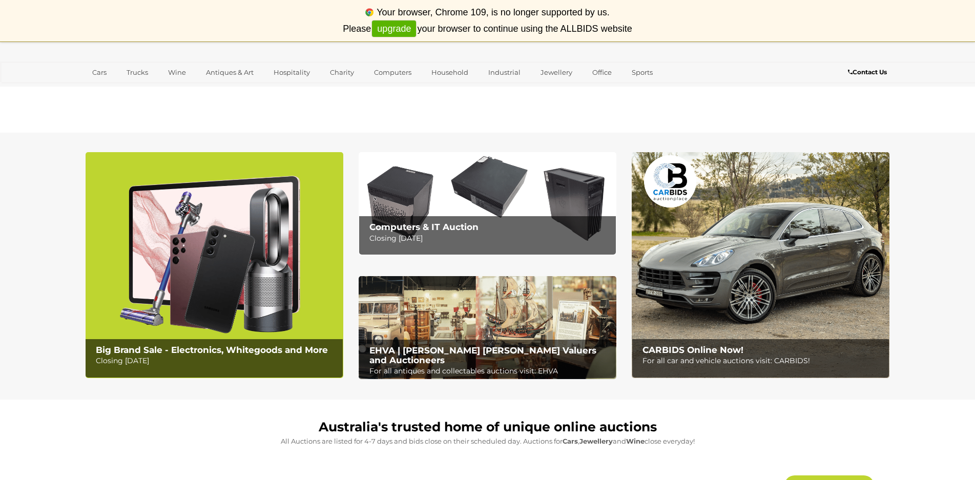
click at [402, 30] on link "upgrade" at bounding box center [394, 29] width 44 height 17
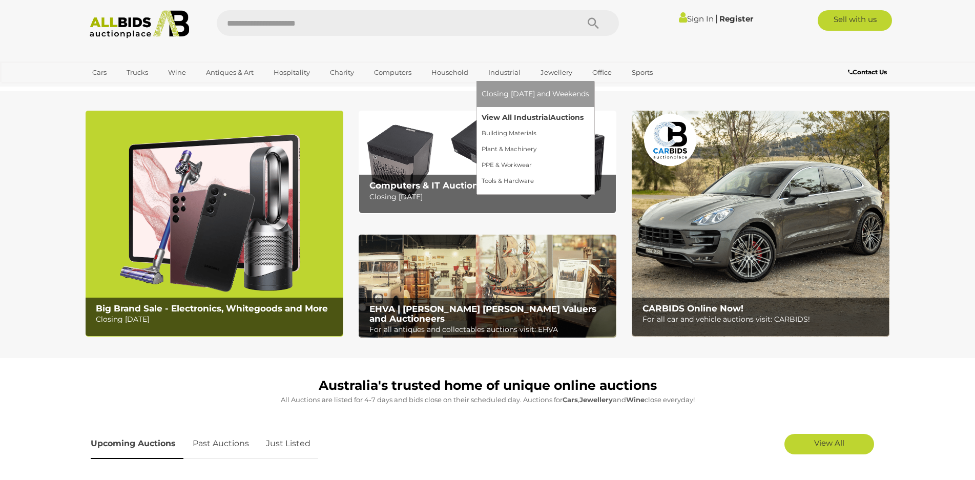
click at [507, 115] on link "View All Industrial Auctions" at bounding box center [536, 118] width 108 height 16
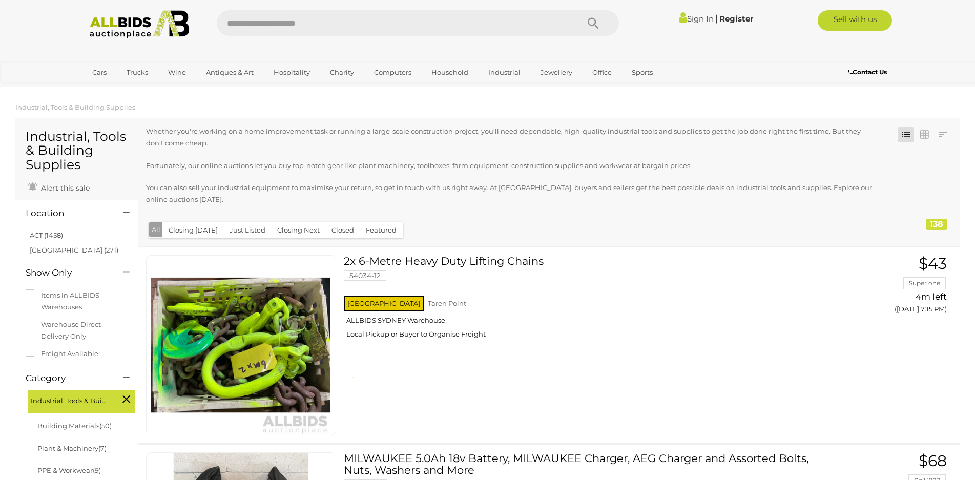
click at [696, 20] on link "Sign In" at bounding box center [696, 19] width 35 height 10
click at [692, 19] on link "Sign In" at bounding box center [696, 19] width 35 height 10
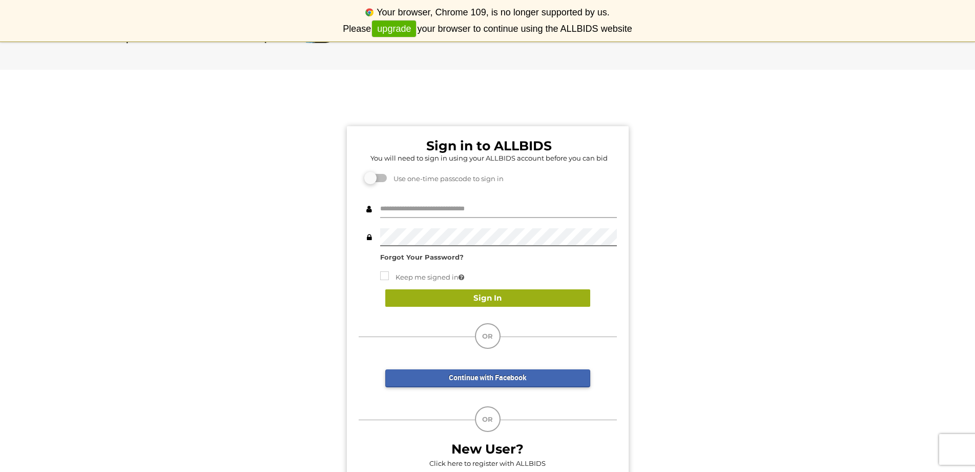
type input "**********"
click at [504, 298] on button "Sign In" at bounding box center [487, 298] width 205 height 18
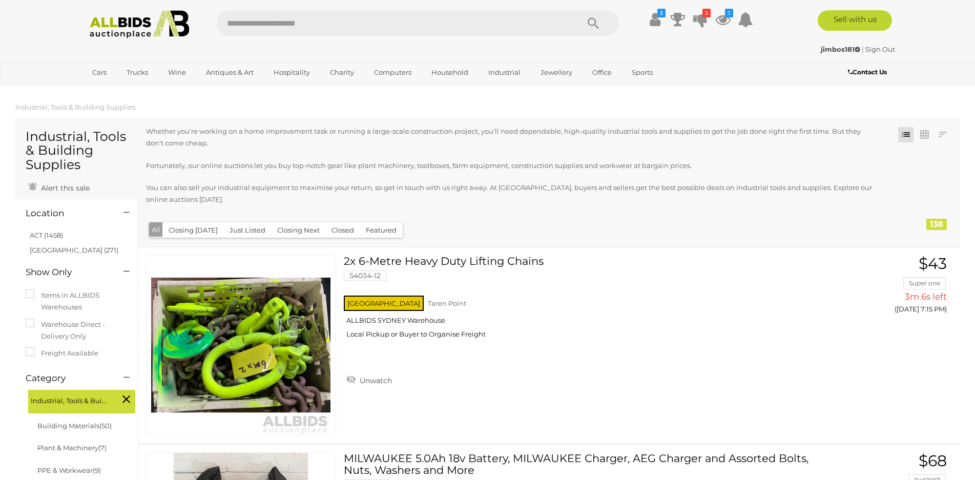
scroll to position [410, 0]
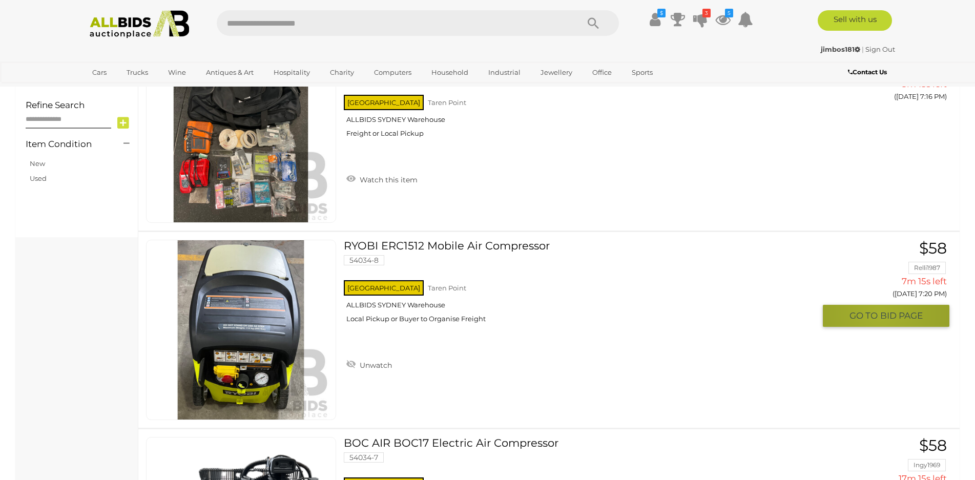
click at [881, 314] on span "BID PAGE" at bounding box center [902, 316] width 43 height 12
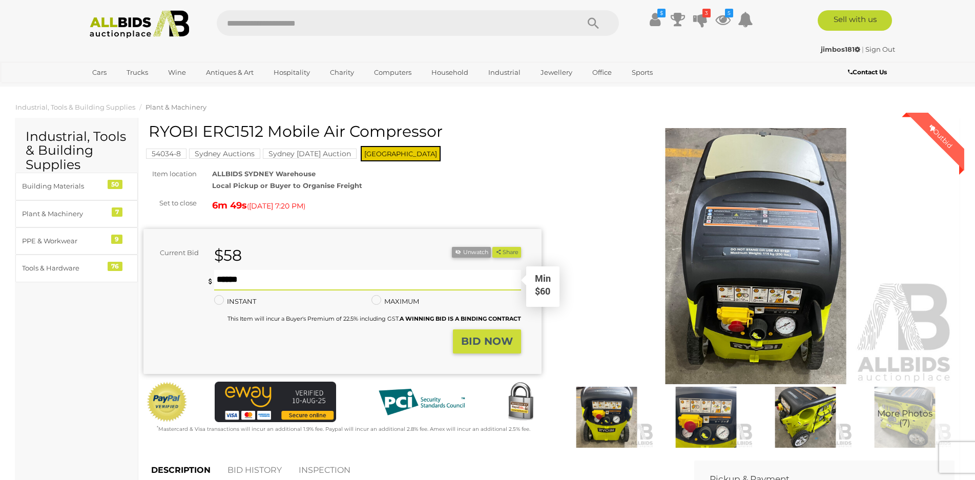
click at [334, 279] on input "text" at bounding box center [367, 280] width 307 height 21
type input "**"
click at [468, 342] on strong "BID NOW" at bounding box center [487, 341] width 52 height 12
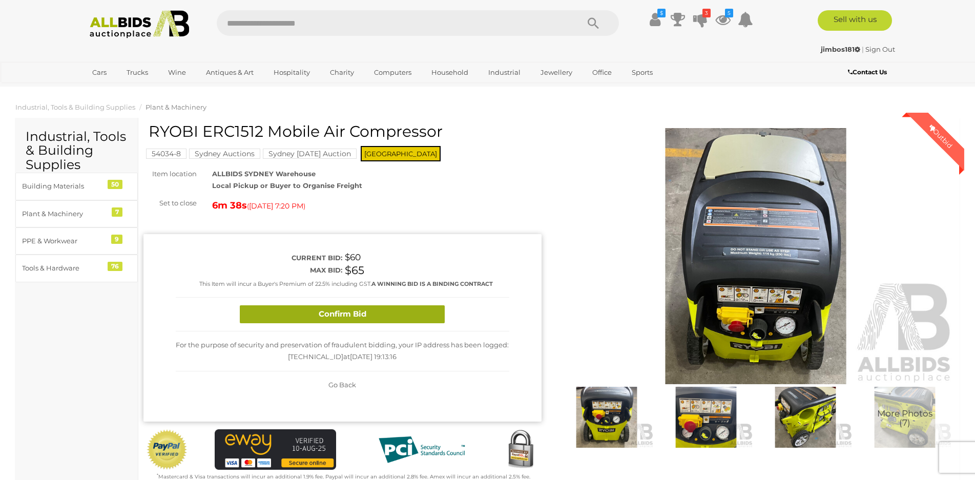
click at [348, 311] on button "Confirm Bid" at bounding box center [342, 314] width 205 height 18
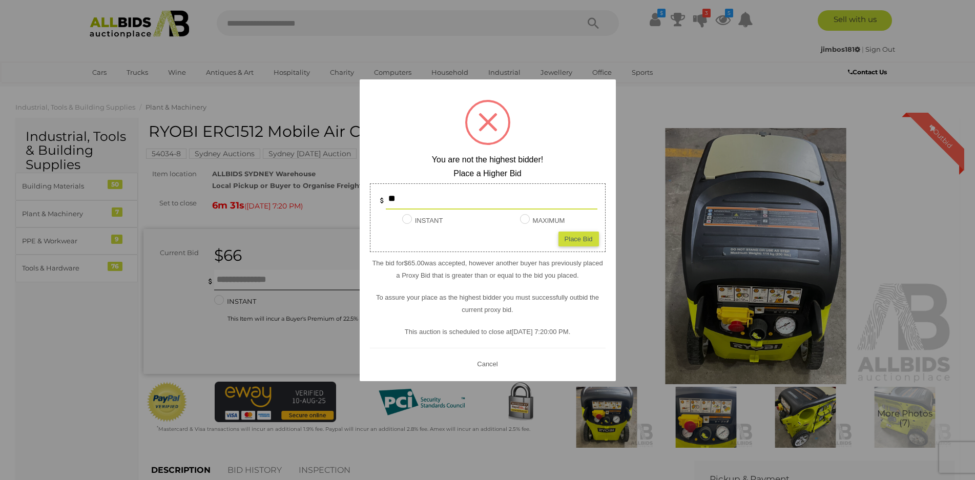
click at [452, 199] on input "**" at bounding box center [492, 199] width 212 height 21
type input "*"
type input "**"
click at [574, 242] on div "Place Bid" at bounding box center [579, 239] width 40 height 15
type input "**"
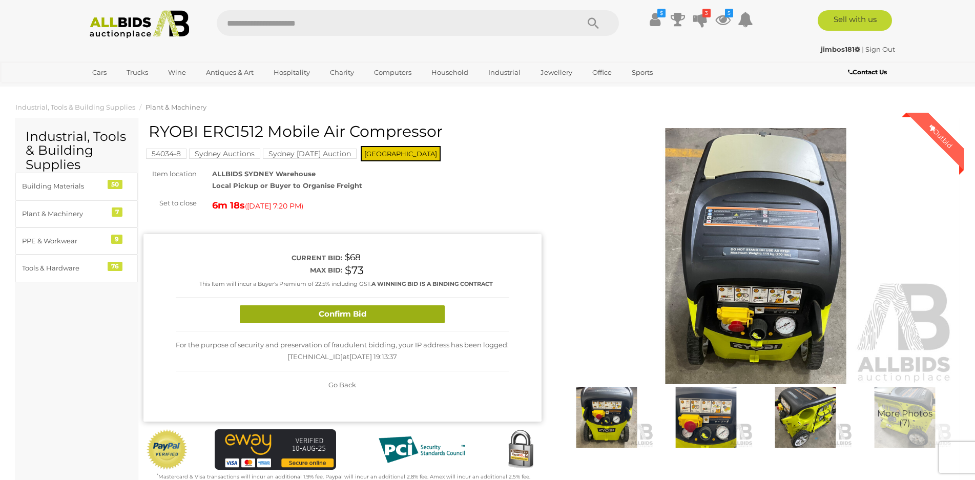
click at [370, 315] on button "Confirm Bid" at bounding box center [342, 314] width 205 height 18
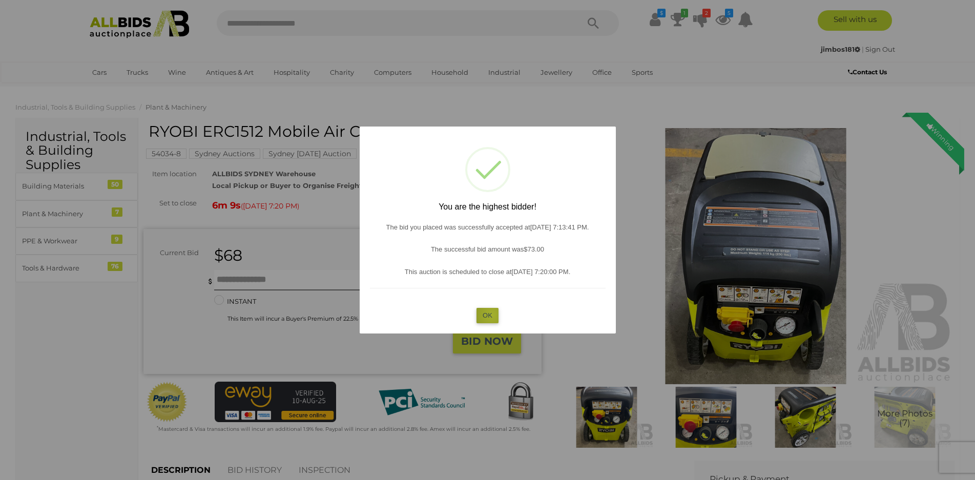
click at [492, 315] on button "OK" at bounding box center [488, 315] width 22 height 15
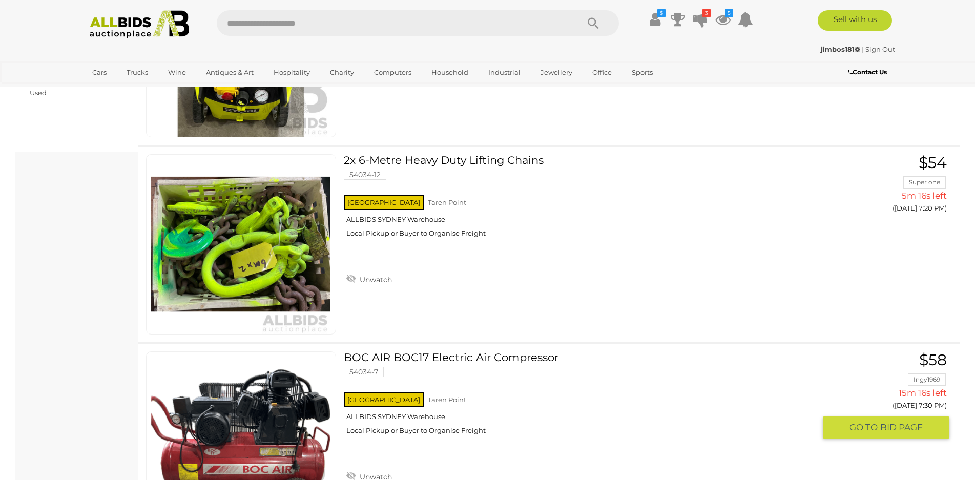
scroll to position [647, 0]
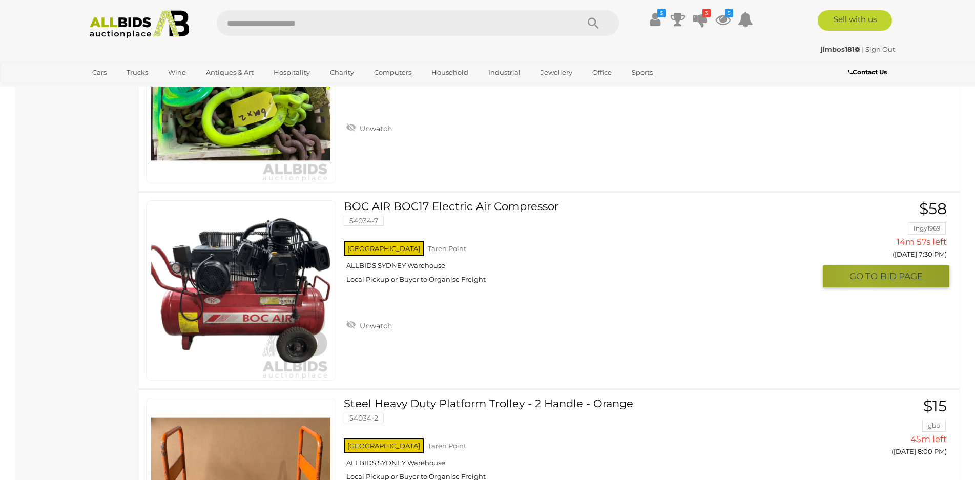
click at [860, 274] on span "GO TO" at bounding box center [865, 277] width 31 height 12
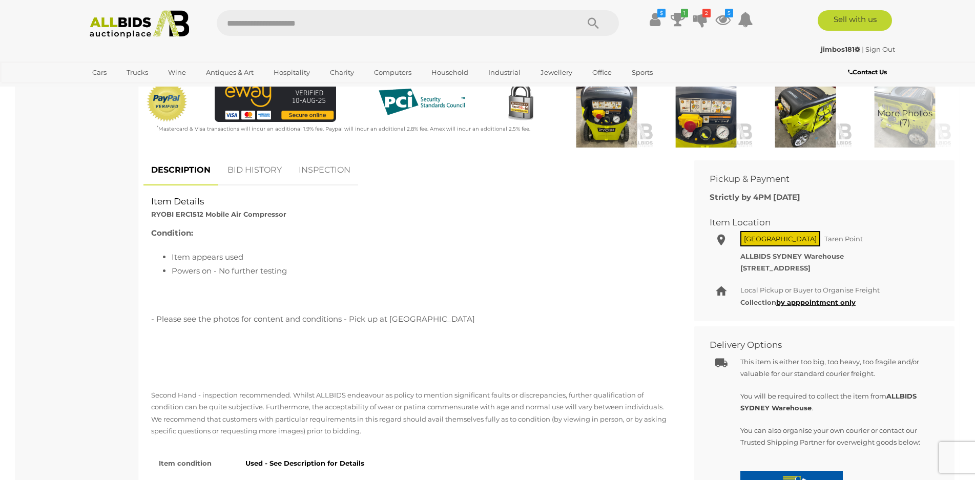
scroll to position [308, 0]
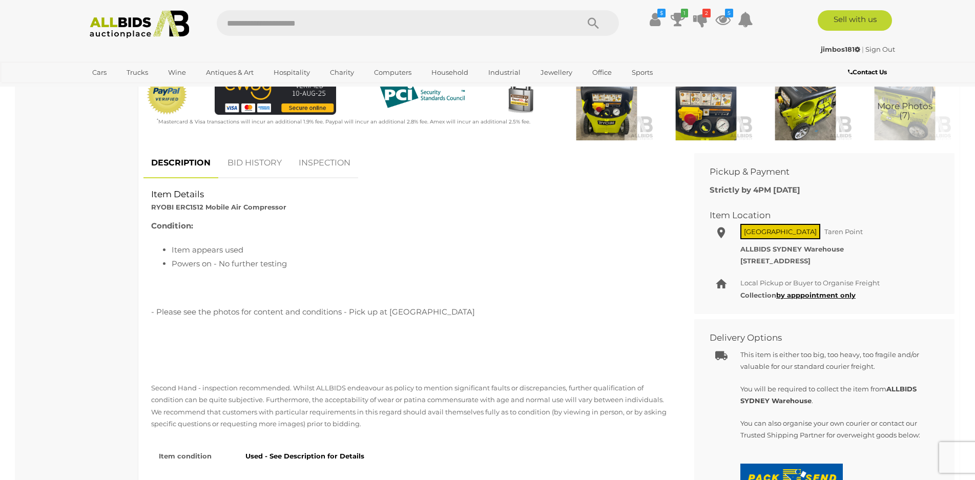
click at [268, 163] on link "BID HISTORY" at bounding box center [255, 163] width 70 height 30
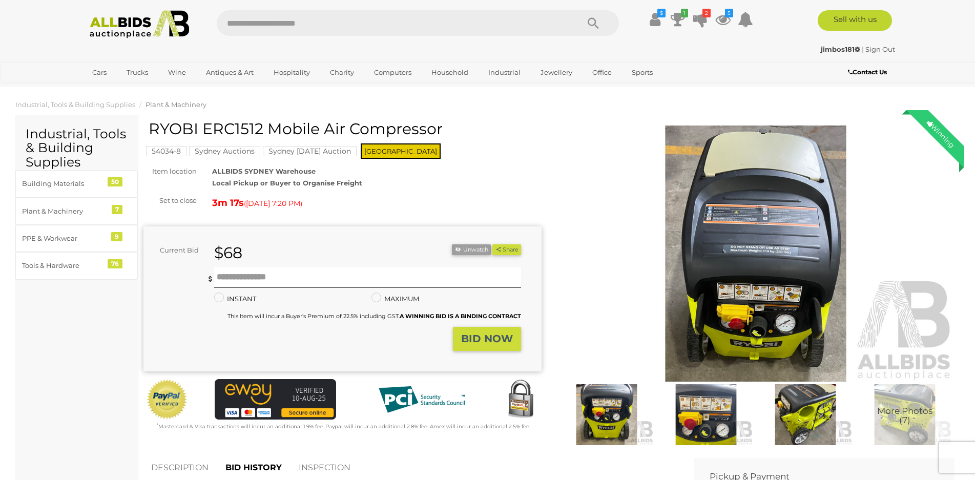
scroll to position [0, 0]
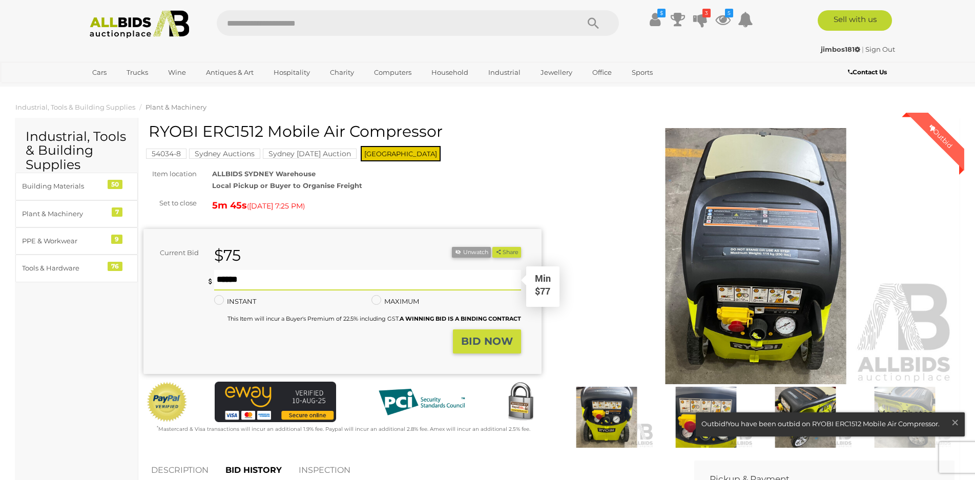
click at [360, 282] on input "text" at bounding box center [367, 280] width 307 height 21
type input "**"
click at [479, 339] on strong "BID NOW" at bounding box center [487, 341] width 52 height 12
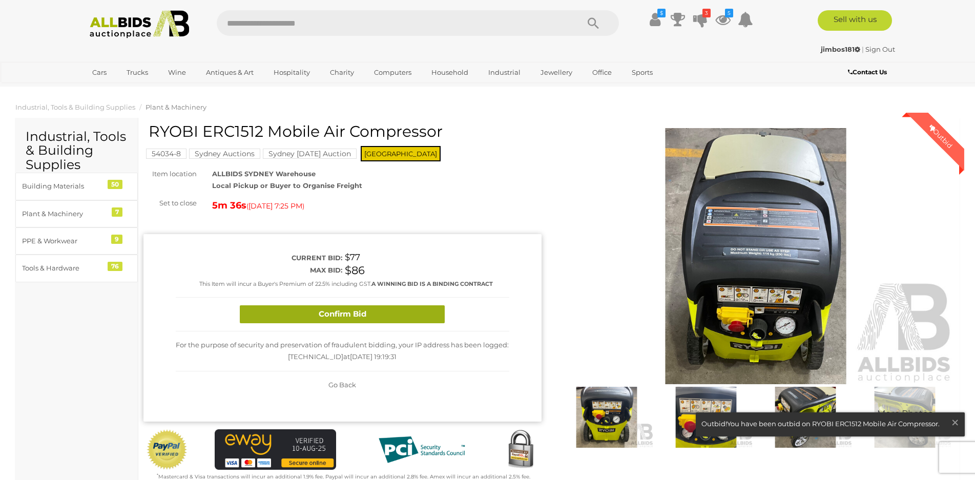
click at [343, 311] on button "Confirm Bid" at bounding box center [342, 314] width 205 height 18
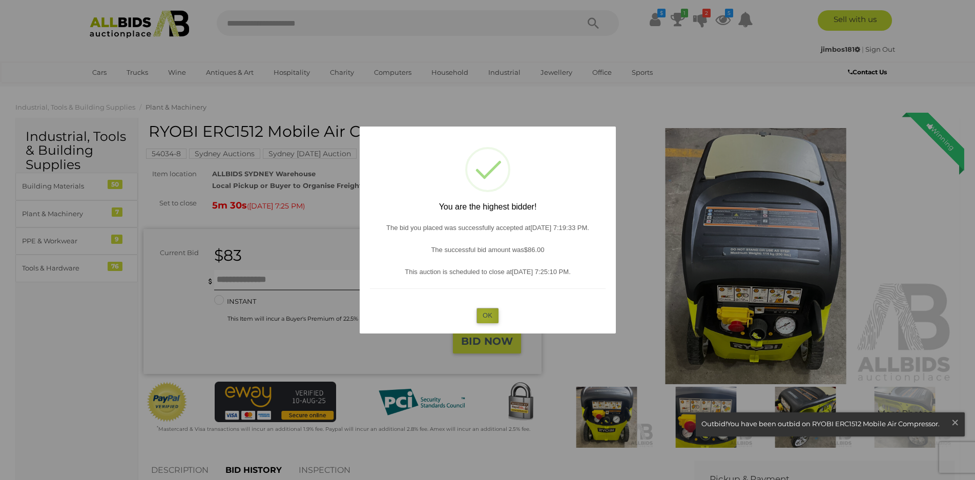
click at [484, 315] on button "OK" at bounding box center [488, 315] width 22 height 15
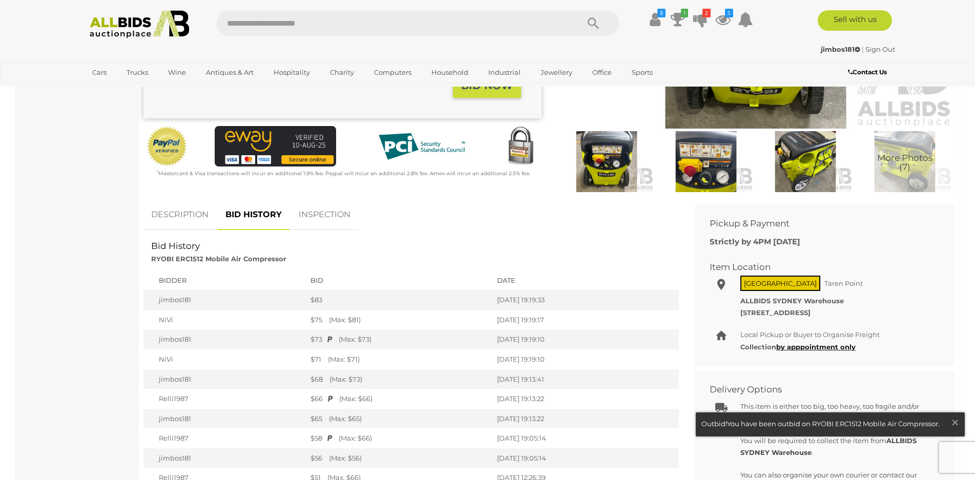
scroll to position [256, 0]
click at [174, 214] on link "DESCRIPTION" at bounding box center [180, 214] width 73 height 30
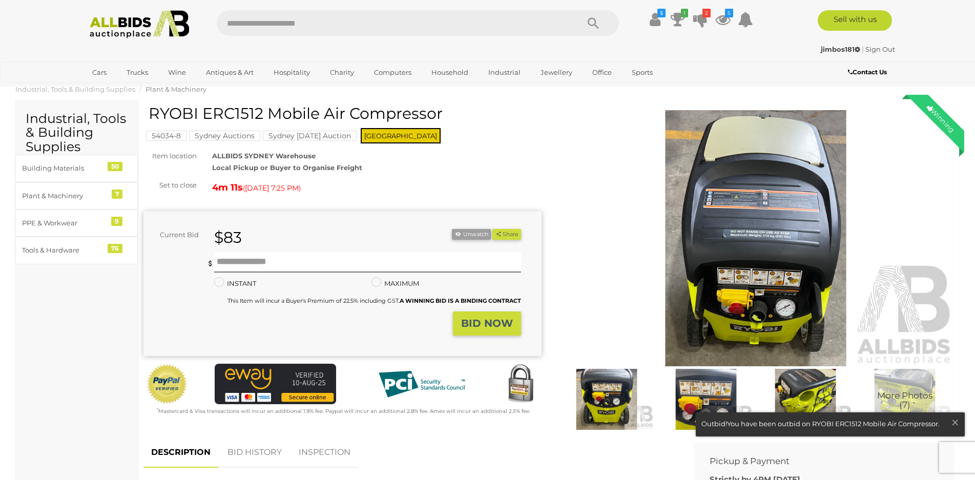
scroll to position [0, 0]
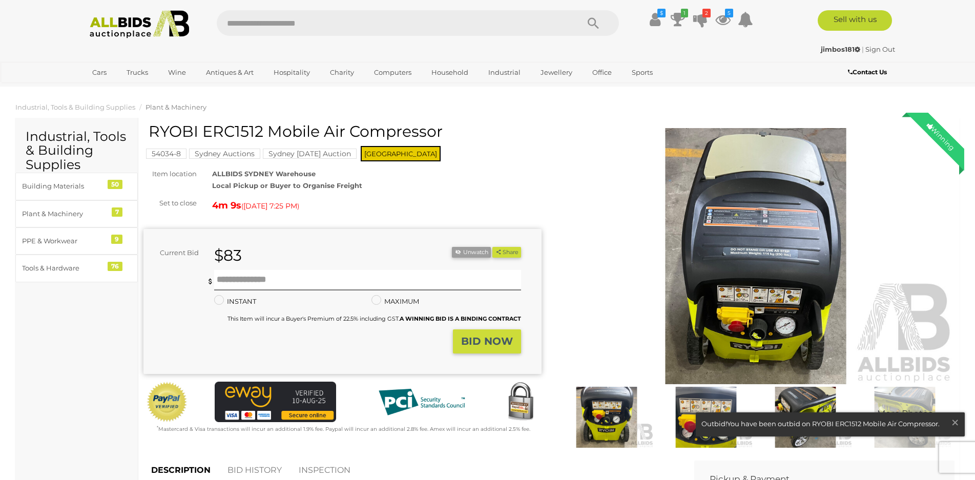
click at [773, 258] on img at bounding box center [756, 256] width 398 height 256
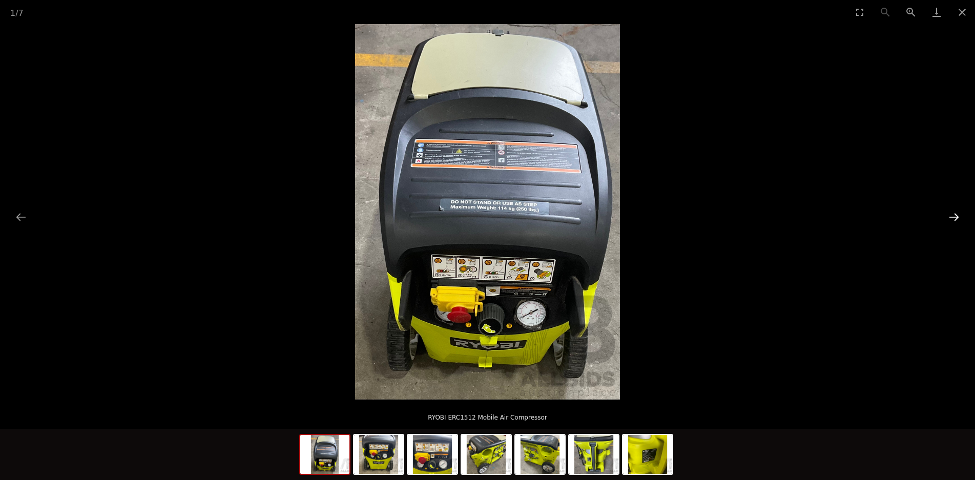
click at [956, 215] on button "Next slide" at bounding box center [955, 217] width 22 height 20
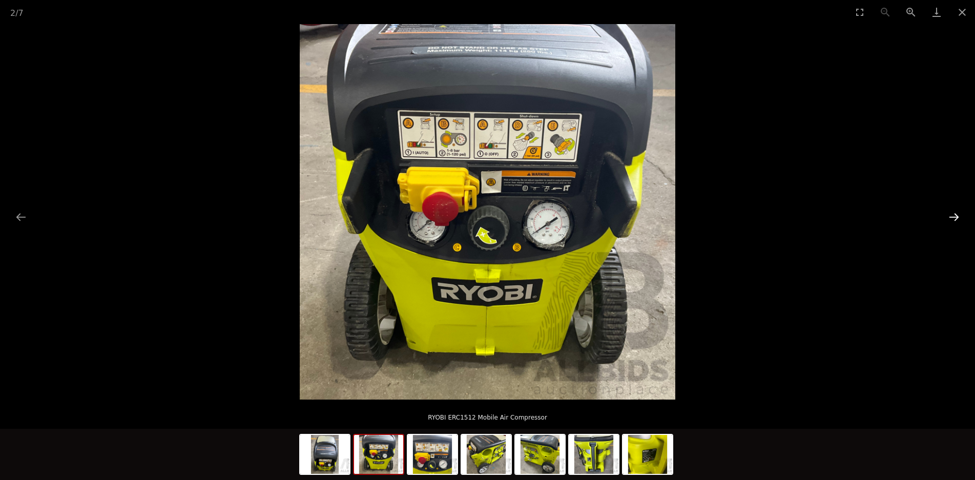
click at [956, 215] on button "Next slide" at bounding box center [955, 217] width 22 height 20
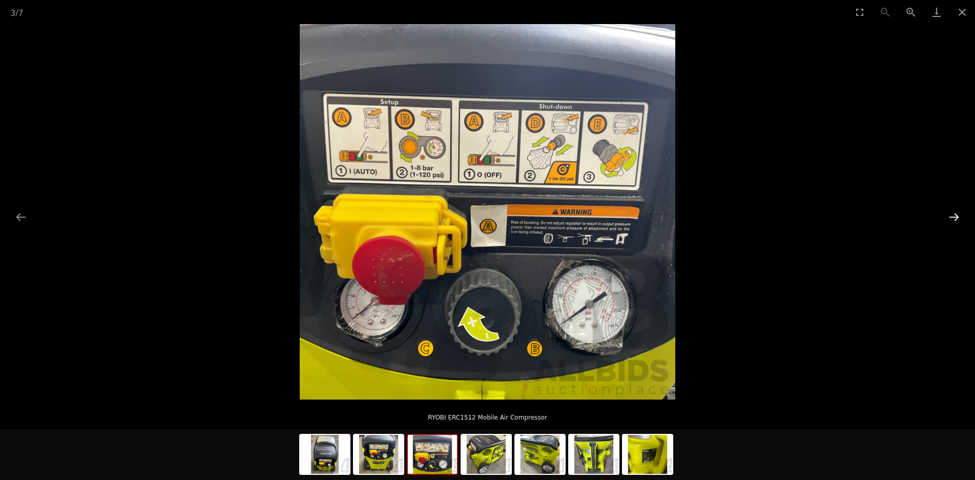
click at [956, 215] on button "Next slide" at bounding box center [955, 217] width 22 height 20
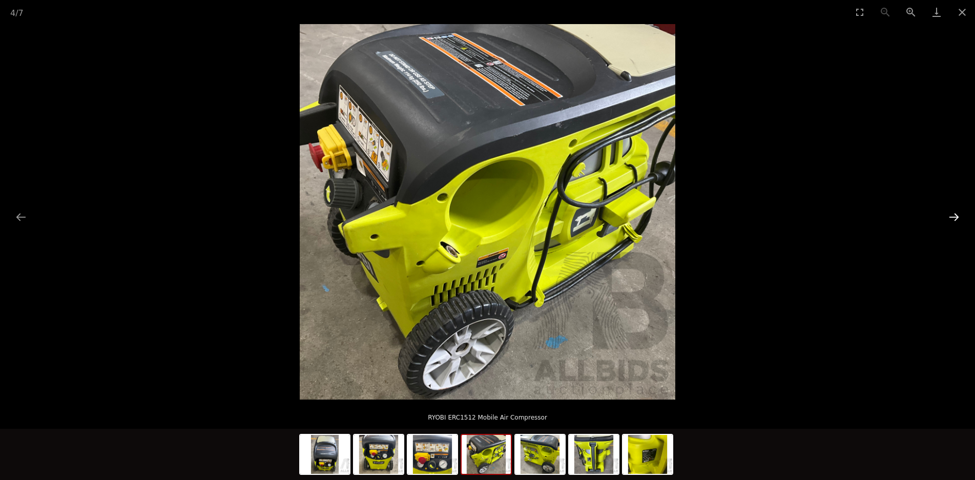
click at [956, 215] on button "Next slide" at bounding box center [955, 217] width 22 height 20
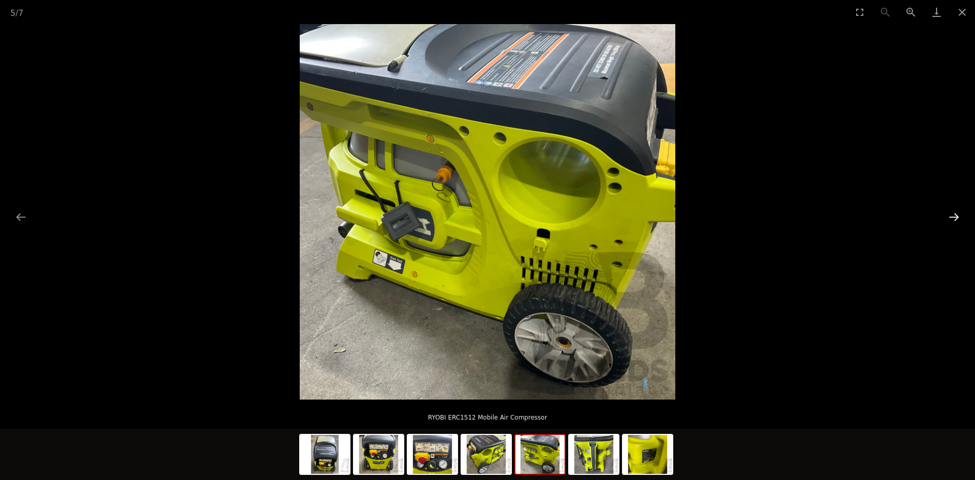
click at [956, 215] on button "Next slide" at bounding box center [955, 217] width 22 height 20
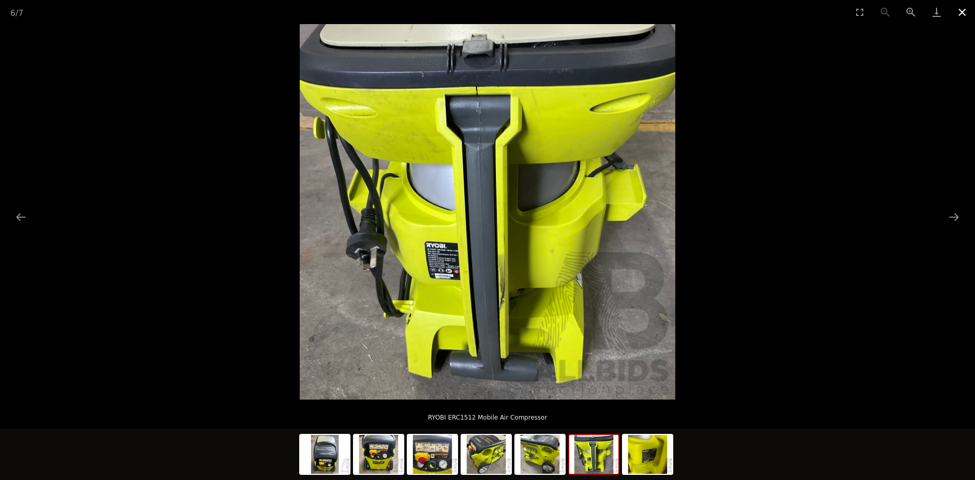
click at [966, 15] on button "Close gallery" at bounding box center [963, 12] width 26 height 24
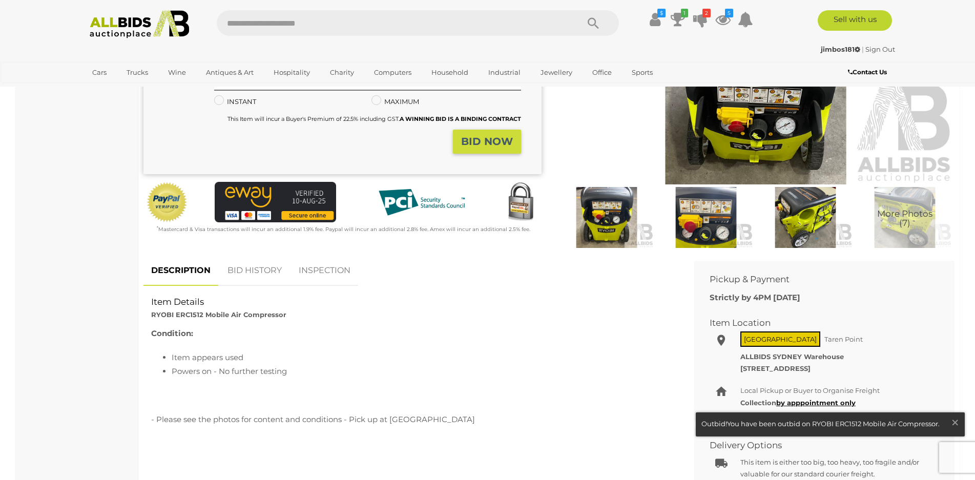
scroll to position [205, 0]
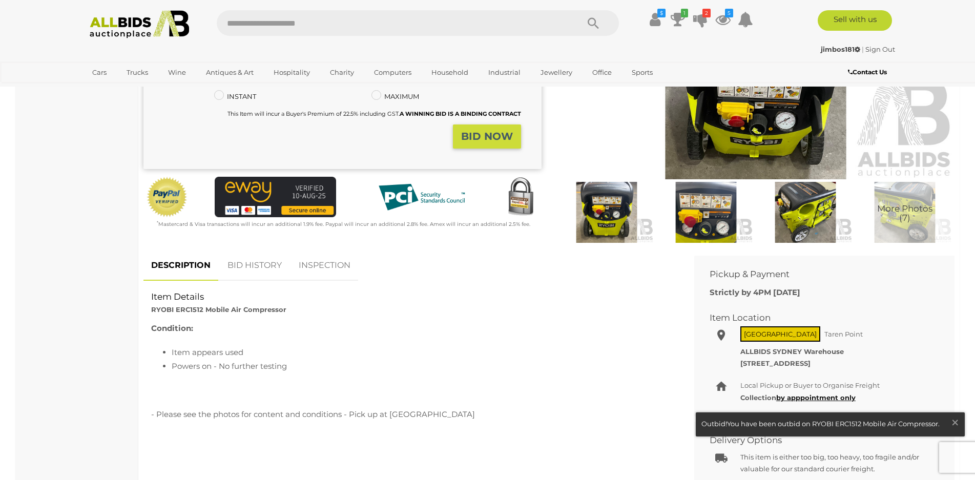
click at [255, 263] on link "BID HISTORY" at bounding box center [255, 266] width 70 height 30
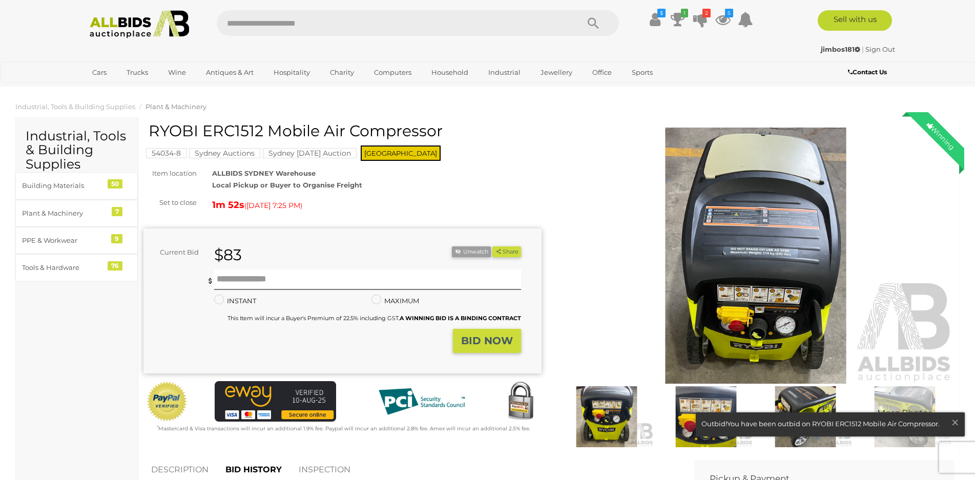
scroll to position [0, 0]
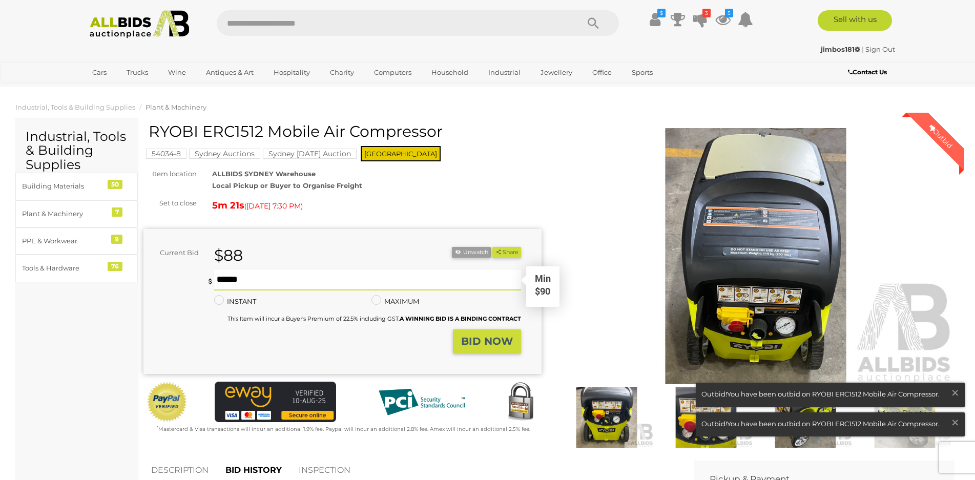
click at [324, 282] on input "text" at bounding box center [367, 280] width 307 height 21
click at [336, 282] on input "text" at bounding box center [367, 280] width 307 height 21
type input "**"
click at [485, 345] on strong "BID NOW" at bounding box center [487, 341] width 52 height 12
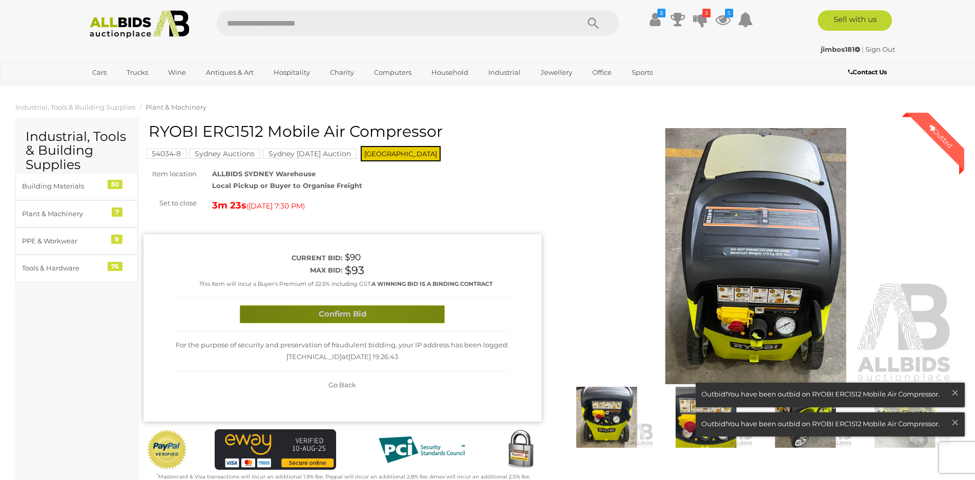
click at [366, 315] on button "Confirm Bid" at bounding box center [342, 314] width 205 height 18
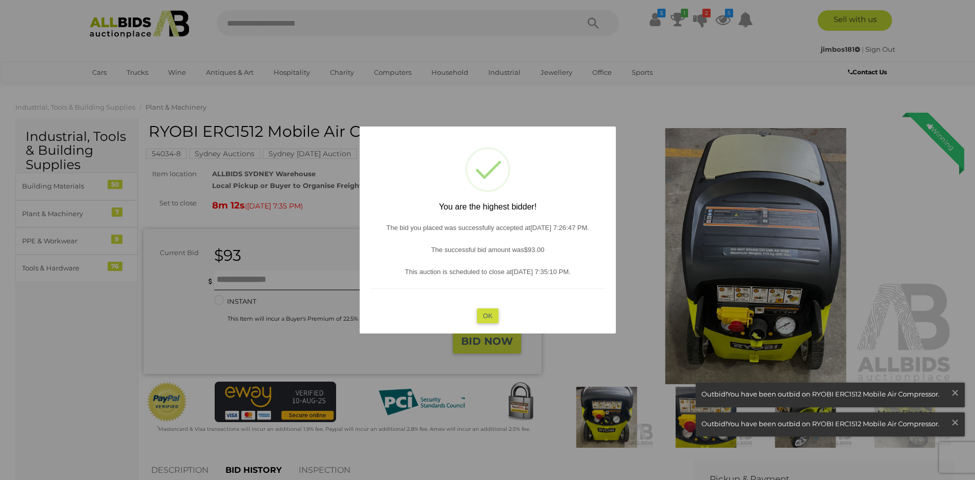
click at [495, 318] on button "OK" at bounding box center [488, 315] width 22 height 15
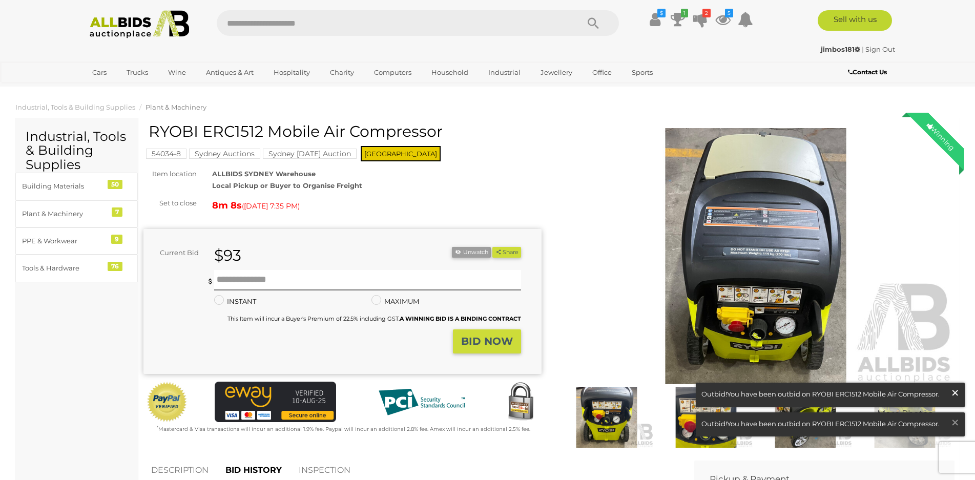
click at [955, 395] on span "×" at bounding box center [955, 393] width 9 height 20
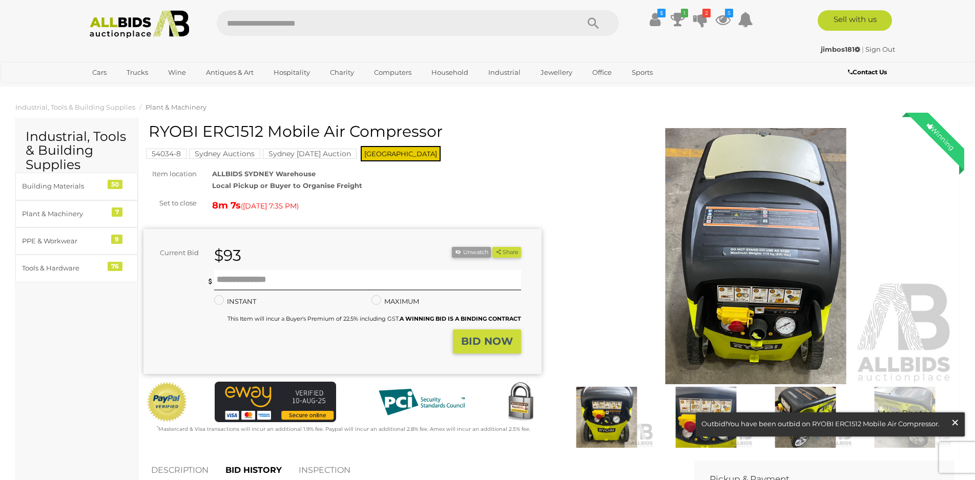
click at [956, 424] on span "×" at bounding box center [955, 423] width 9 height 20
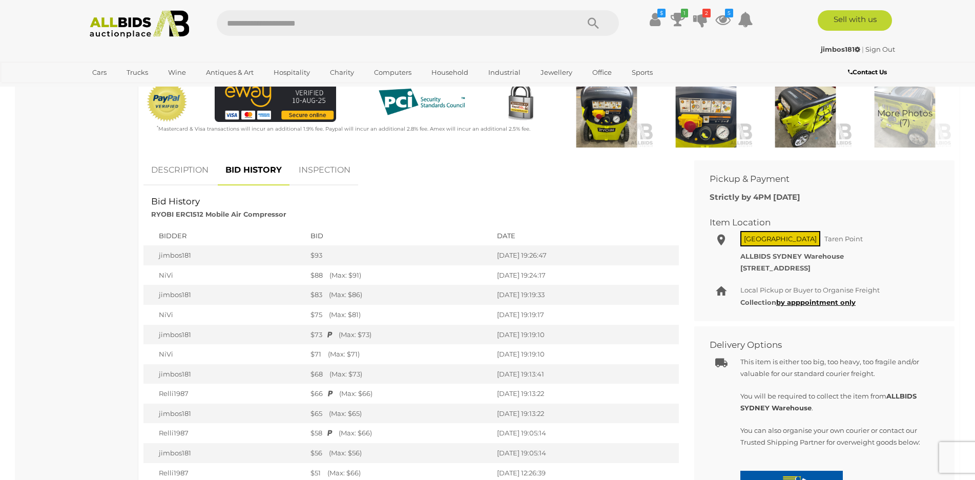
scroll to position [308, 0]
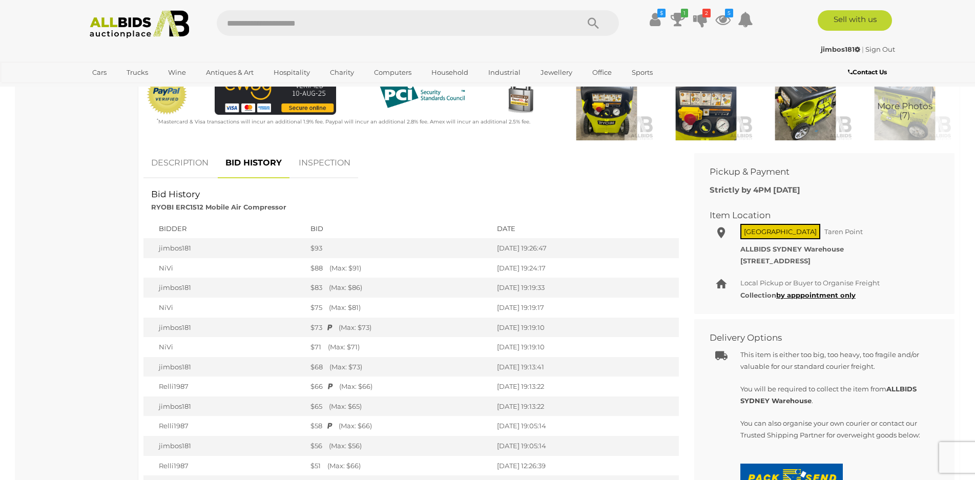
click at [177, 166] on link "DESCRIPTION" at bounding box center [180, 163] width 73 height 30
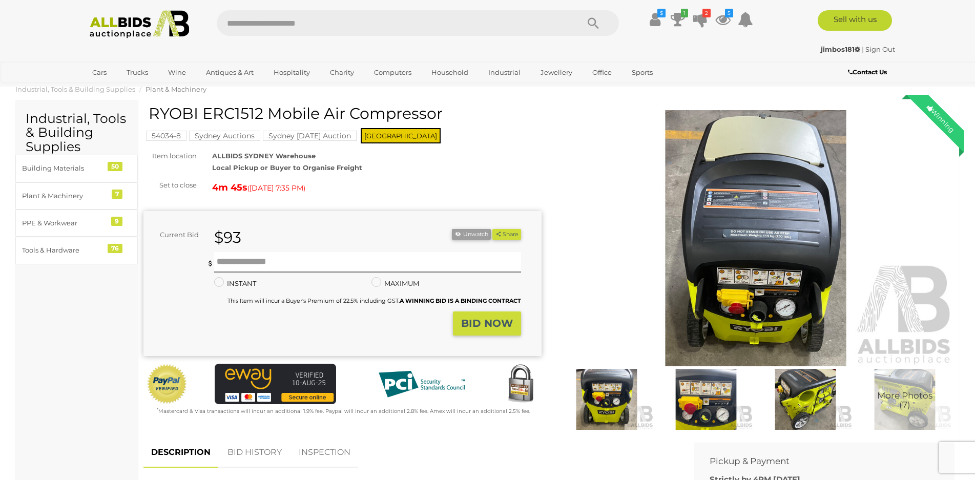
scroll to position [0, 0]
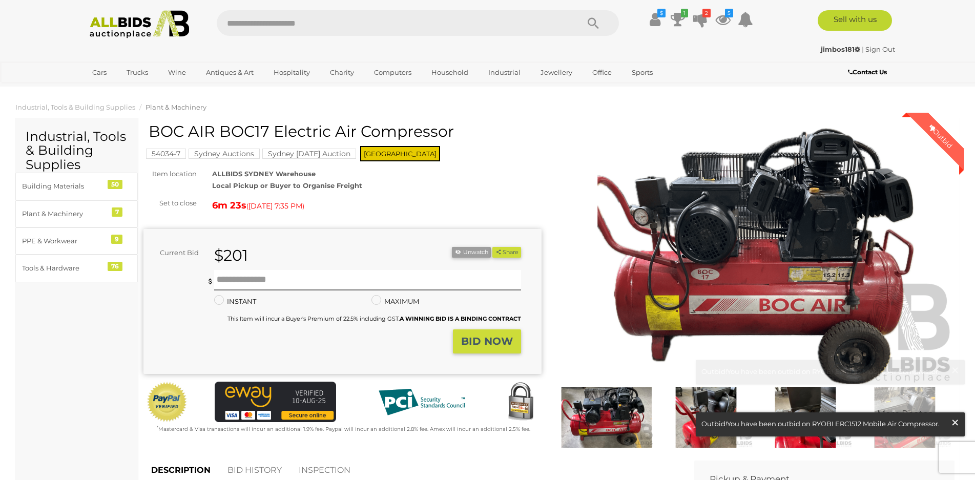
click at [956, 423] on span "×" at bounding box center [955, 423] width 9 height 20
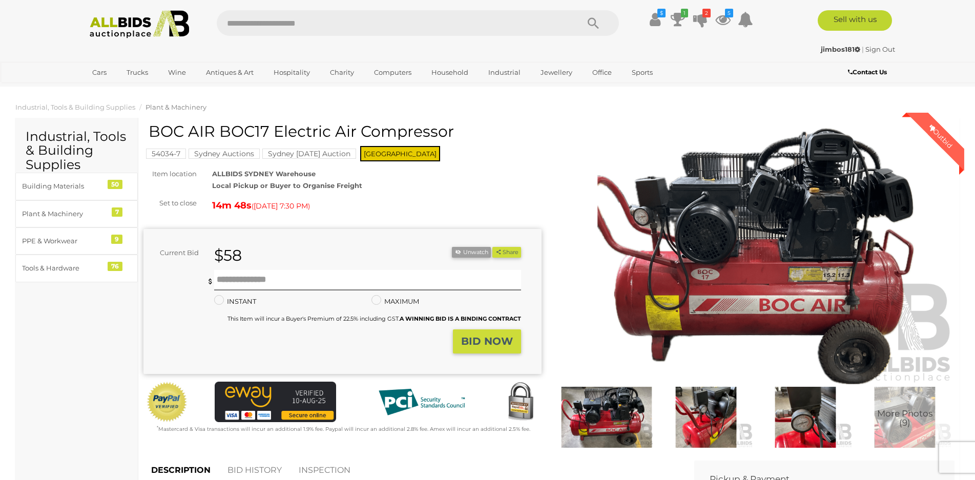
click at [294, 257] on div "$58" at bounding box center [301, 255] width 189 height 17
click at [310, 288] on input "text" at bounding box center [367, 280] width 307 height 21
type input "**"
click at [487, 340] on strong "BID NOW" at bounding box center [487, 341] width 52 height 12
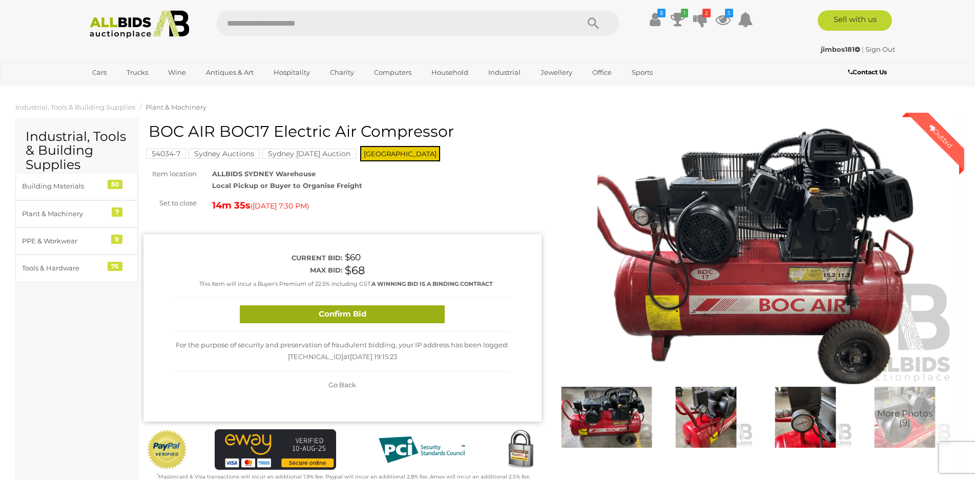
click at [382, 318] on button "Confirm Bid" at bounding box center [342, 314] width 205 height 18
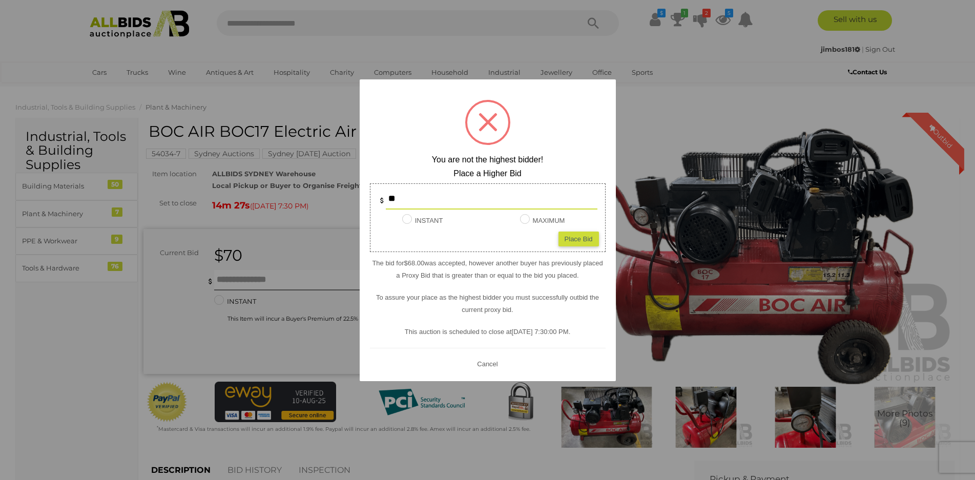
click at [454, 199] on input "**" at bounding box center [492, 199] width 212 height 21
type input "*"
type input "**"
click at [574, 240] on div "Place Bid" at bounding box center [579, 239] width 40 height 15
type input "**"
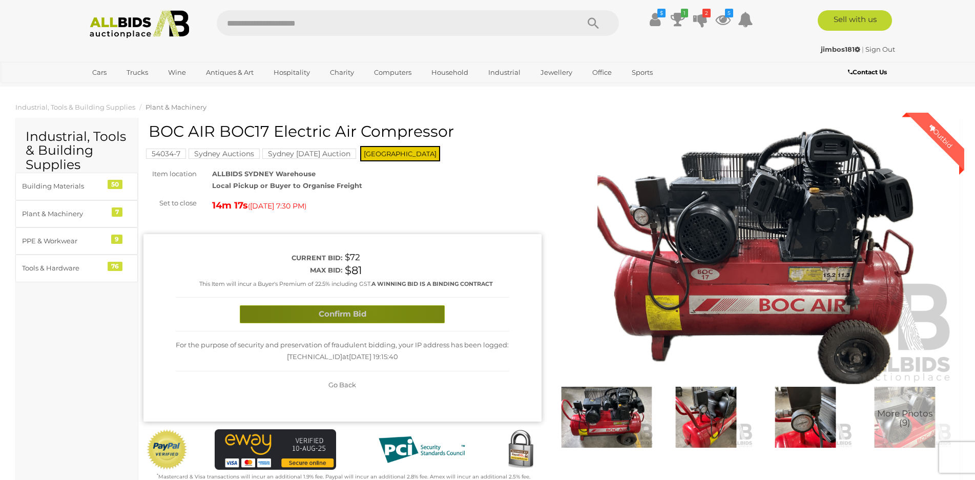
click at [374, 311] on button "Confirm Bid" at bounding box center [342, 314] width 205 height 18
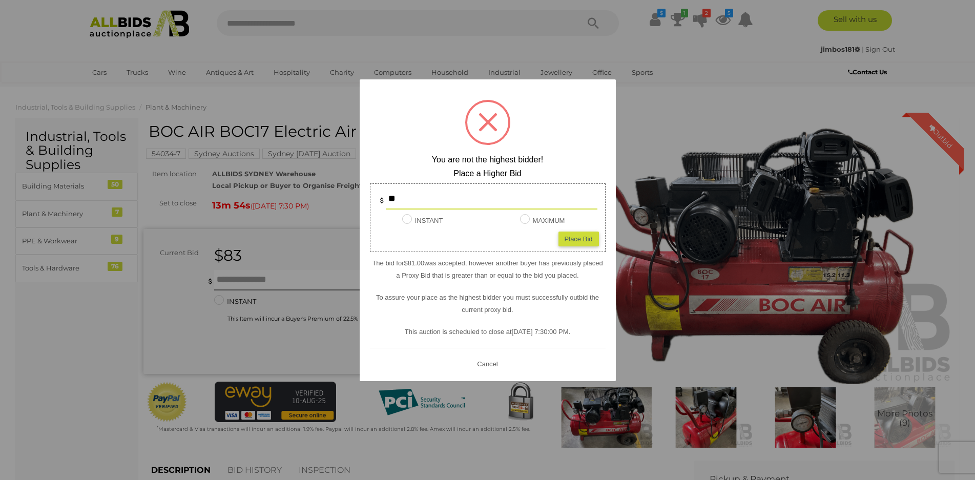
click at [494, 363] on button "Cancel" at bounding box center [487, 364] width 27 height 13
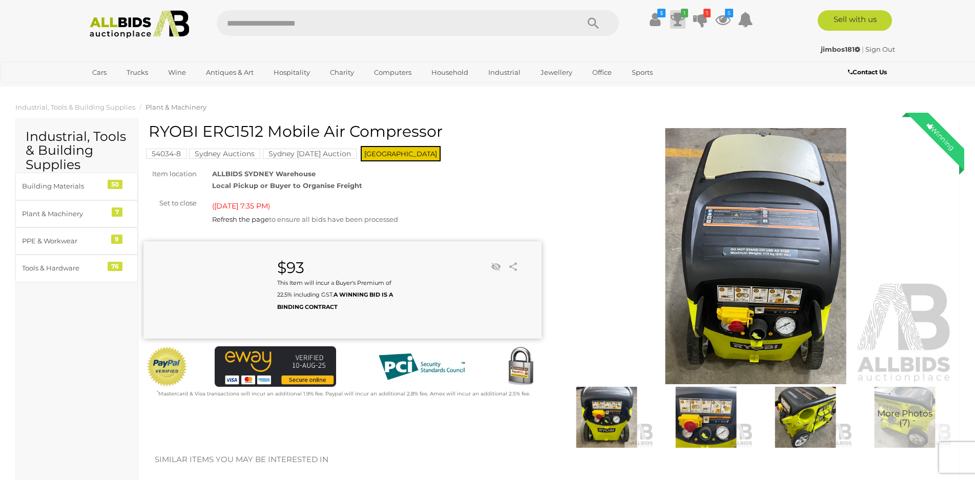
click at [681, 14] on icon "1" at bounding box center [684, 13] width 7 height 9
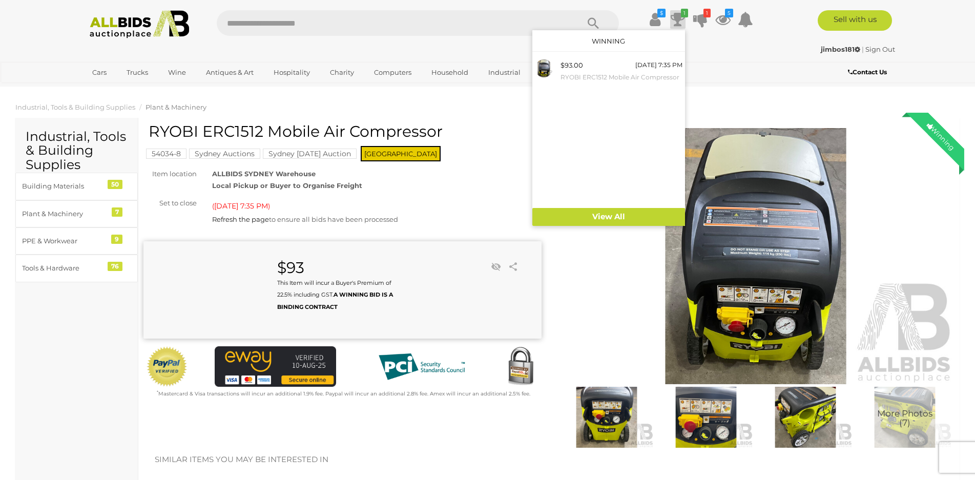
click at [155, 129] on h1 "RYOBI ERC1512 Mobile Air Compressor" at bounding box center [344, 131] width 391 height 17
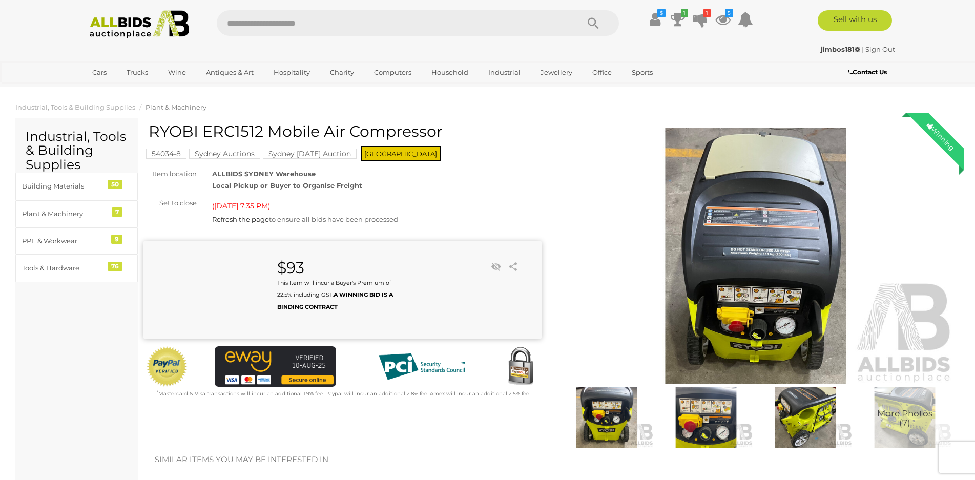
drag, startPoint x: 149, startPoint y: 130, endPoint x: 447, endPoint y: 136, distance: 297.9
click at [447, 136] on h1 "RYOBI ERC1512 Mobile Air Compressor" at bounding box center [344, 131] width 391 height 17
click at [723, 18] on icon at bounding box center [723, 19] width 15 height 18
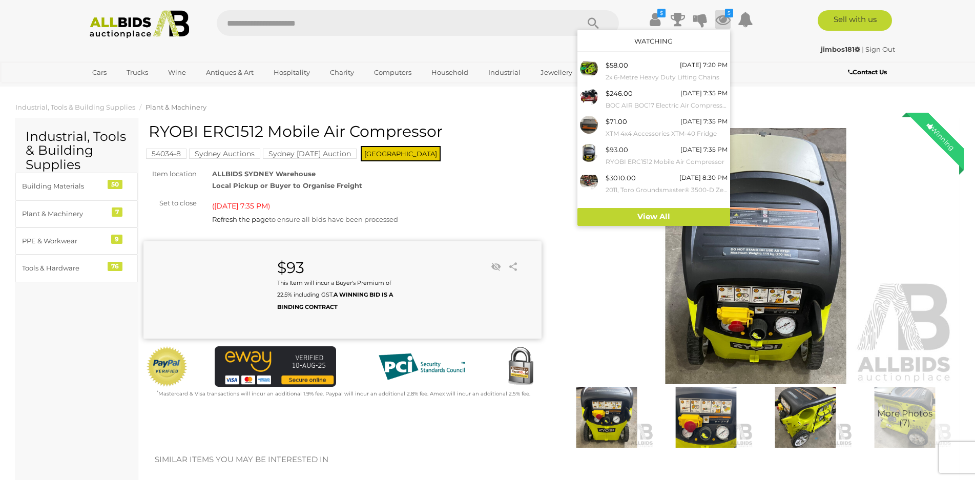
click at [781, 262] on img at bounding box center [756, 256] width 398 height 256
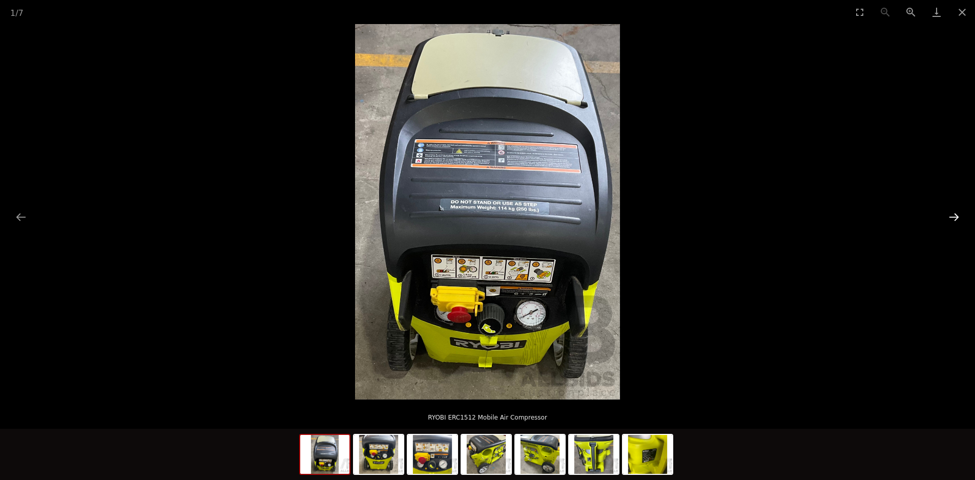
click at [954, 216] on button "Next slide" at bounding box center [955, 217] width 22 height 20
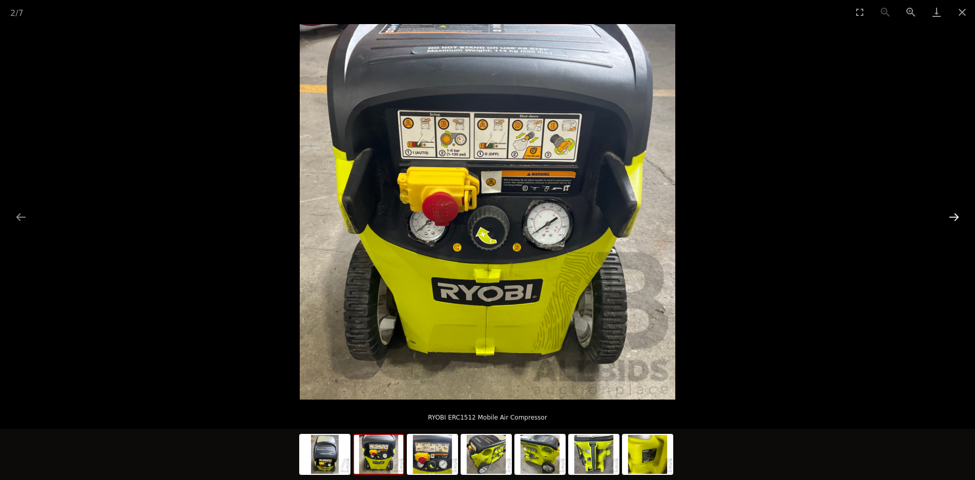
click at [954, 216] on button "Next slide" at bounding box center [955, 217] width 22 height 20
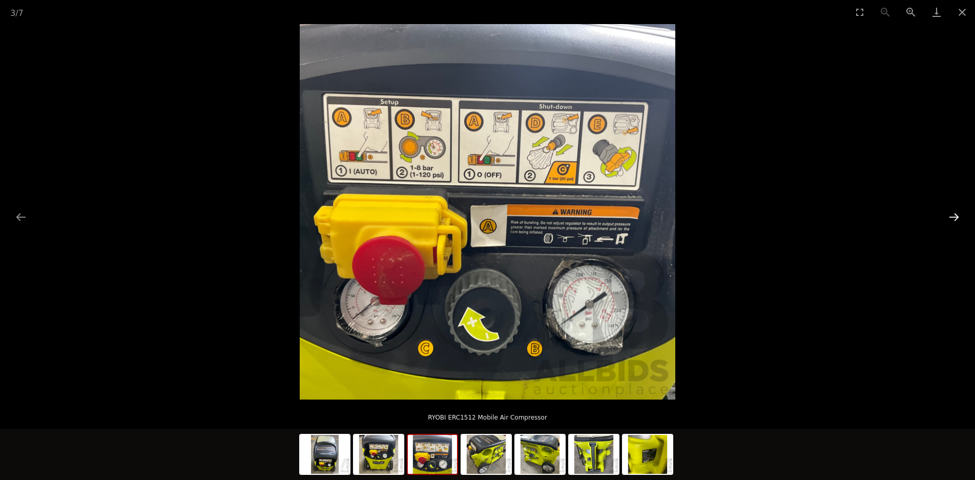
click at [954, 216] on button "Next slide" at bounding box center [955, 217] width 22 height 20
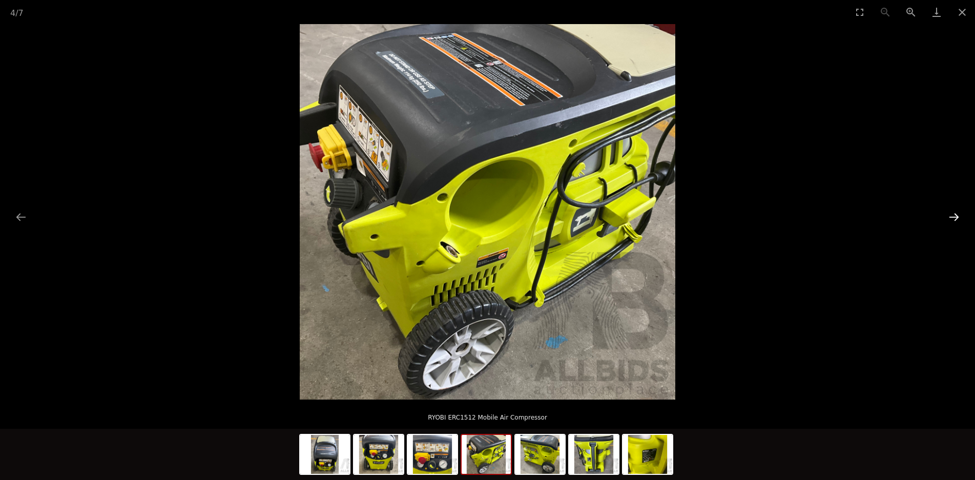
click at [954, 216] on button "Next slide" at bounding box center [955, 217] width 22 height 20
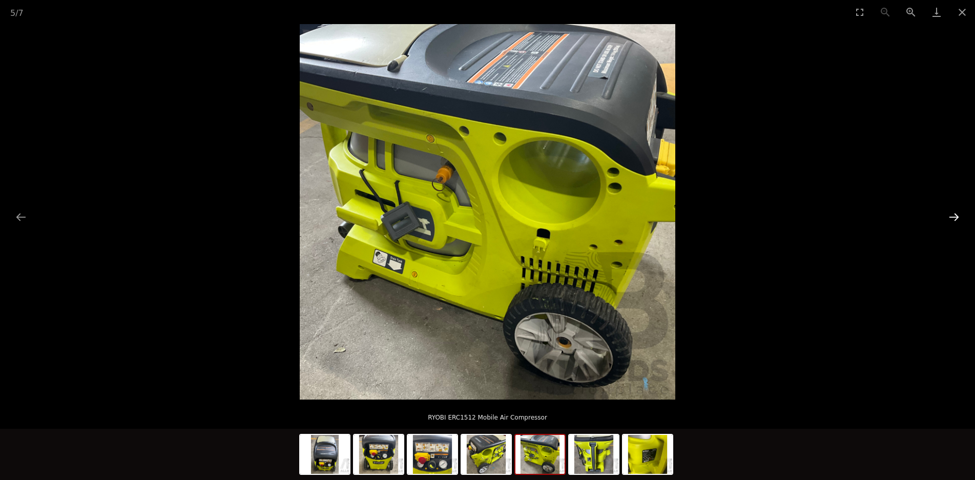
click at [954, 216] on button "Next slide" at bounding box center [955, 217] width 22 height 20
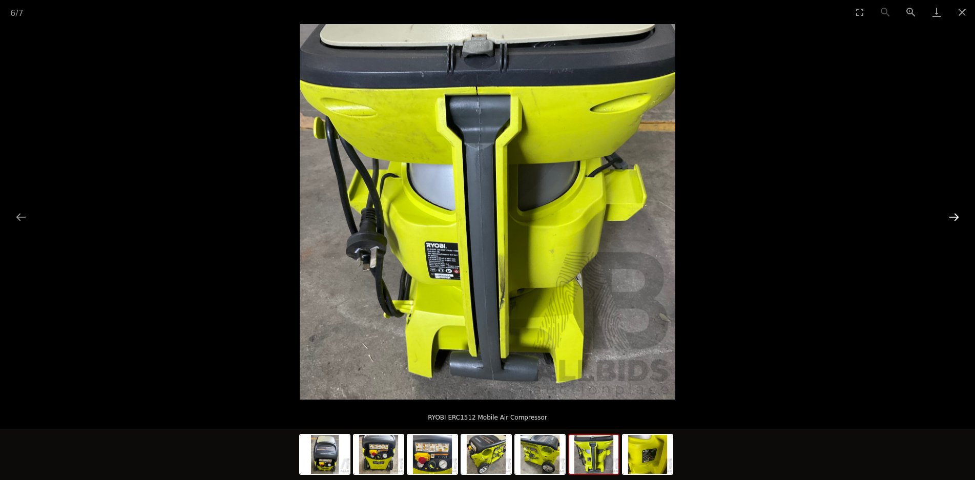
click at [954, 216] on button "Next slide" at bounding box center [955, 217] width 22 height 20
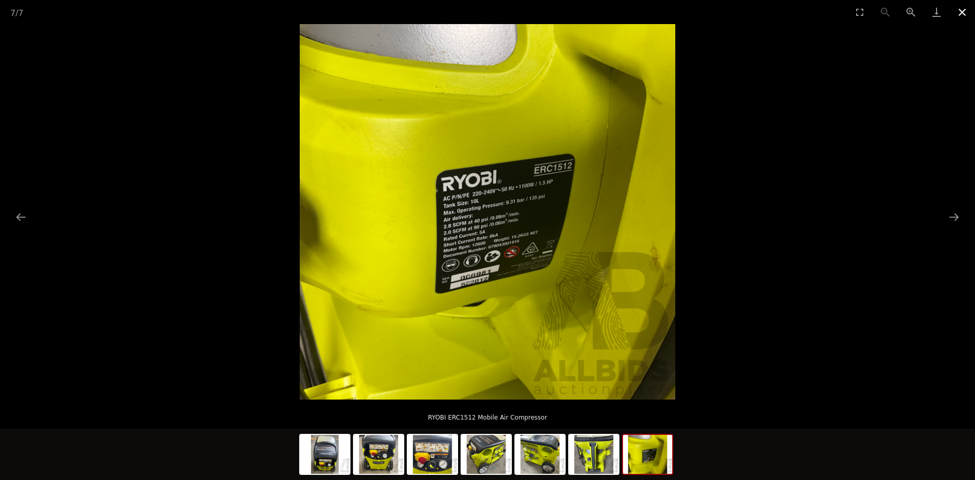
click at [963, 10] on button "Close gallery" at bounding box center [963, 12] width 26 height 24
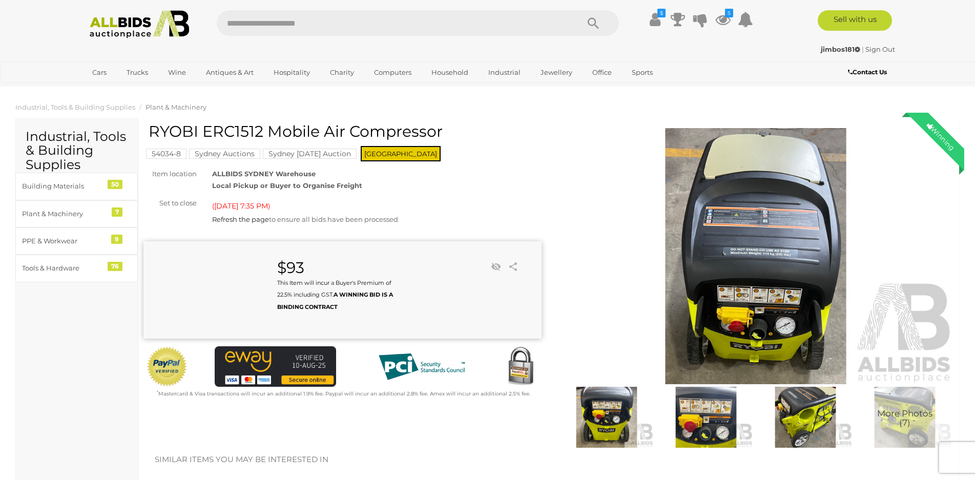
click at [271, 109] on ol "Industrial, Tools & Building Supplies Plant & Machinery" at bounding box center [487, 107] width 975 height 17
drag, startPoint x: 151, startPoint y: 133, endPoint x: 462, endPoint y: 133, distance: 311.1
click at [462, 133] on h1 "RYOBI ERC1512 Mobile Air Compressor" at bounding box center [344, 131] width 391 height 17
copy h1 "RYOBI ERC1512 Mobile Air Compressor"
click at [550, 177] on div "More Photos (7)" at bounding box center [756, 289] width 414 height 333
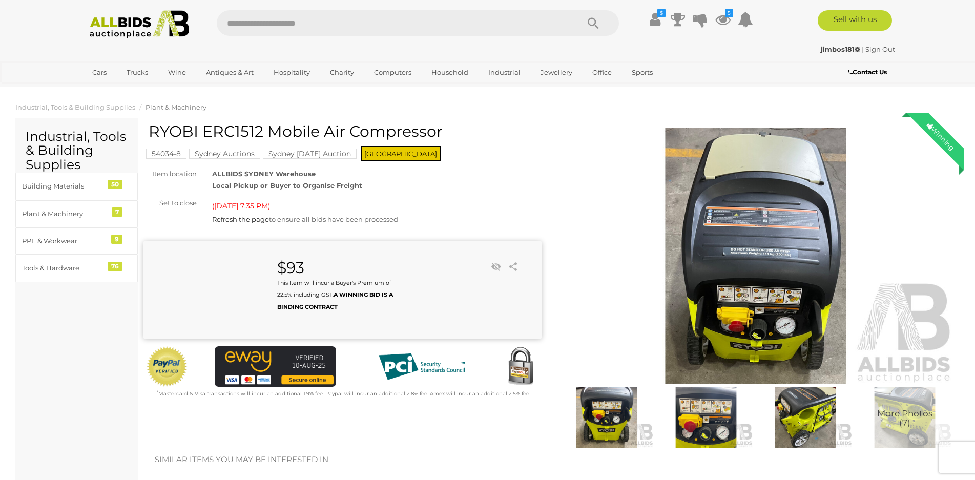
drag, startPoint x: 151, startPoint y: 129, endPoint x: 452, endPoint y: 137, distance: 301.5
click at [452, 137] on h1 "RYOBI ERC1512 Mobile Air Compressor" at bounding box center [344, 131] width 391 height 17
click at [587, 150] on img at bounding box center [756, 256] width 398 height 256
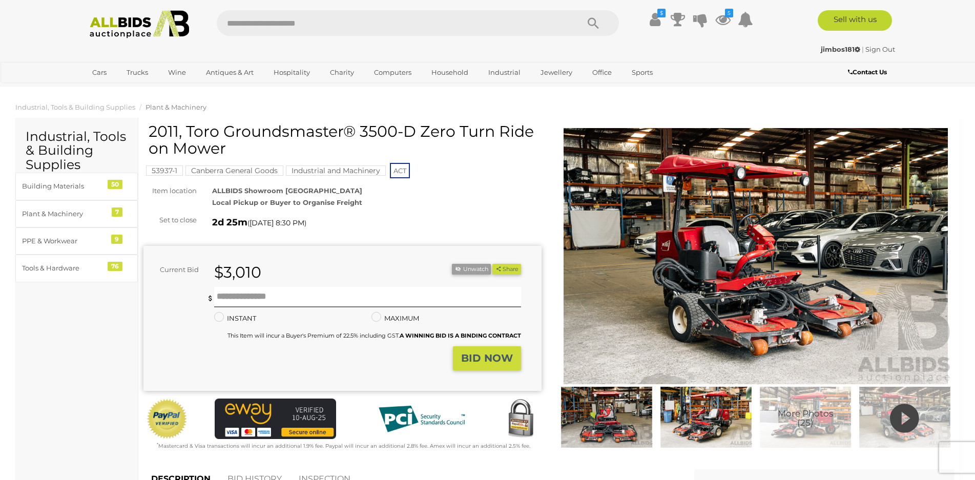
click at [620, 416] on img at bounding box center [607, 417] width 94 height 61
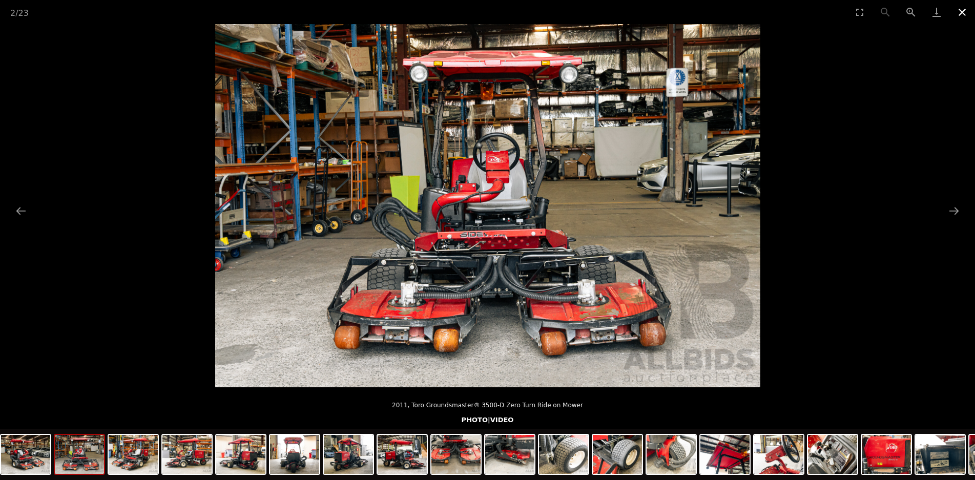
click at [961, 12] on button "Close gallery" at bounding box center [963, 12] width 26 height 24
